Goal: Find specific page/section: Find specific page/section

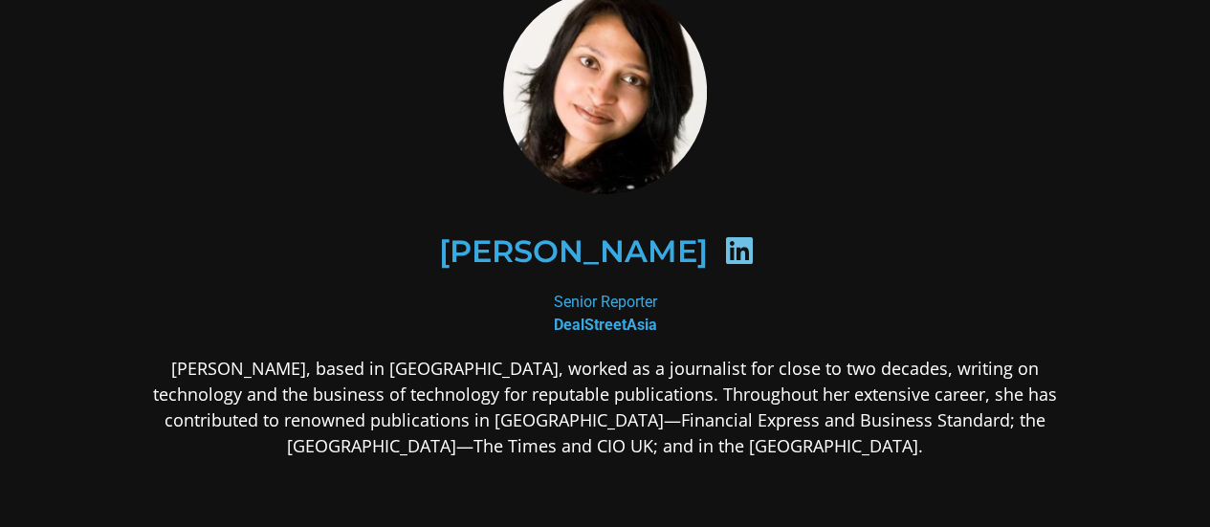
scroll to position [81, 0]
click at [724, 249] on icon at bounding box center [739, 249] width 31 height 31
click at [724, 247] on icon at bounding box center [739, 249] width 31 height 31
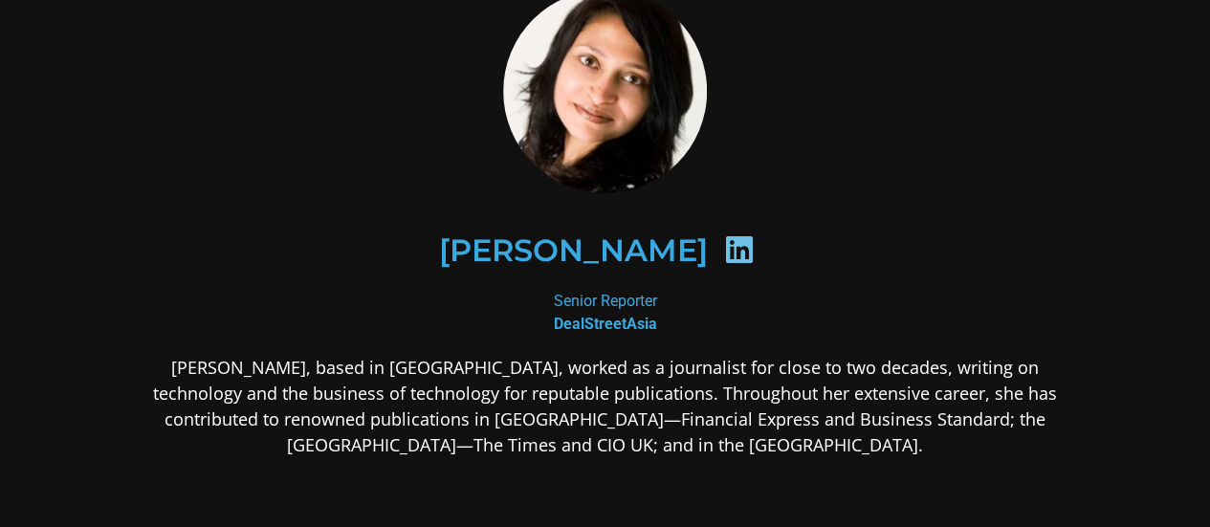
click at [668, 246] on h2 "[PERSON_NAME]​" at bounding box center [572, 250] width 269 height 31
click at [655, 248] on h2 "[PERSON_NAME]​" at bounding box center [572, 250] width 269 height 31
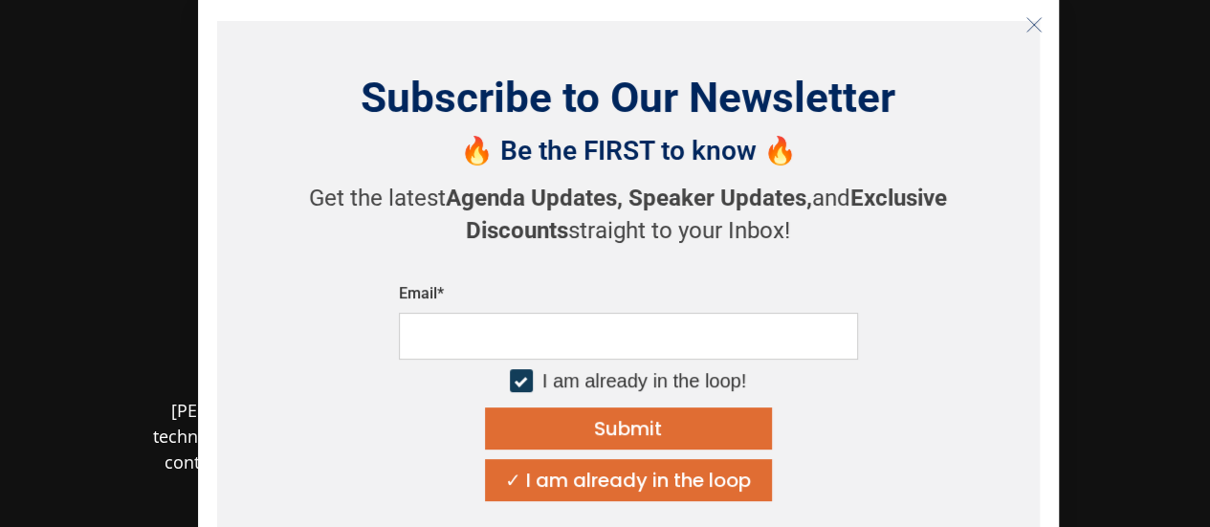
scroll to position [36, 0]
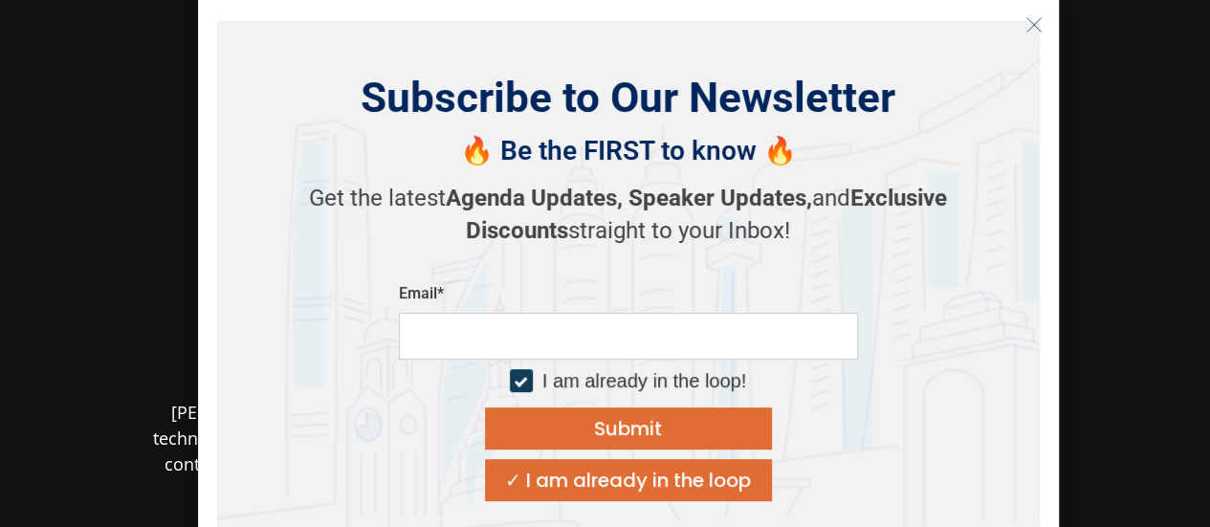
click at [1036, 18] on icon "Close" at bounding box center [1034, 24] width 17 height 17
